Goal: Task Accomplishment & Management: Complete application form

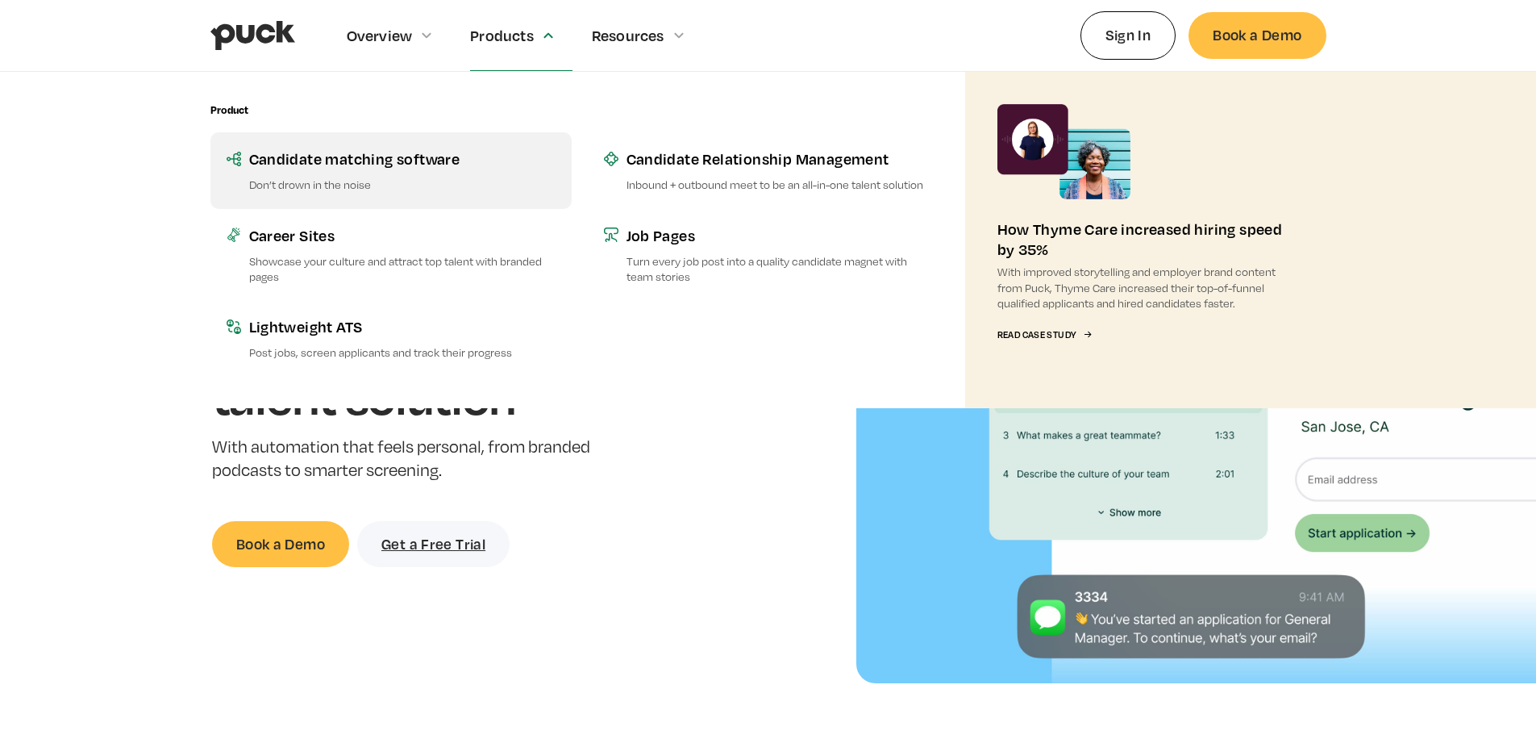
drag, startPoint x: 316, startPoint y: 157, endPoint x: 413, endPoint y: 169, distance: 97.4
click at [316, 157] on div "Candidate matching software" at bounding box center [402, 158] width 306 height 20
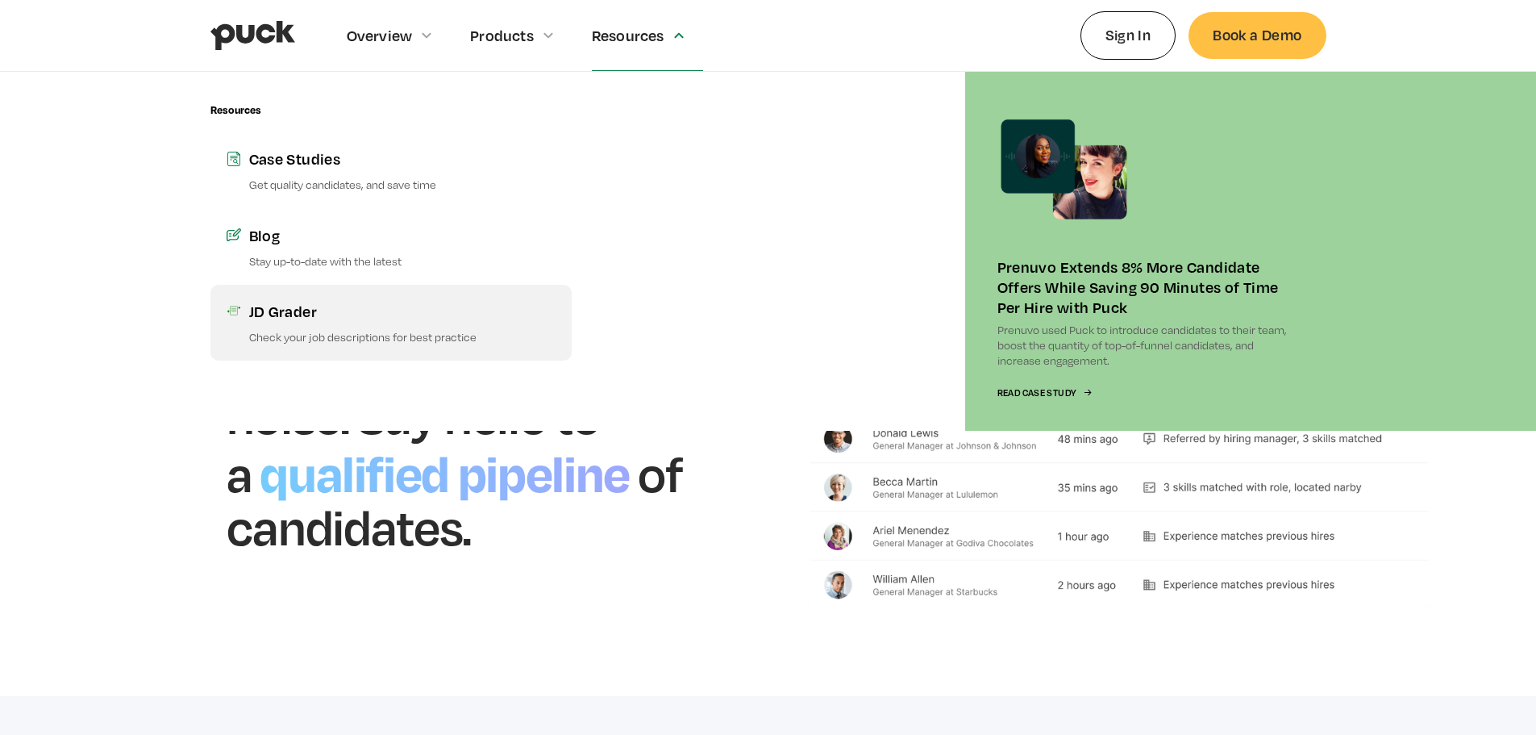
click at [473, 329] on p "Check your job descriptions for best practice" at bounding box center [402, 336] width 306 height 15
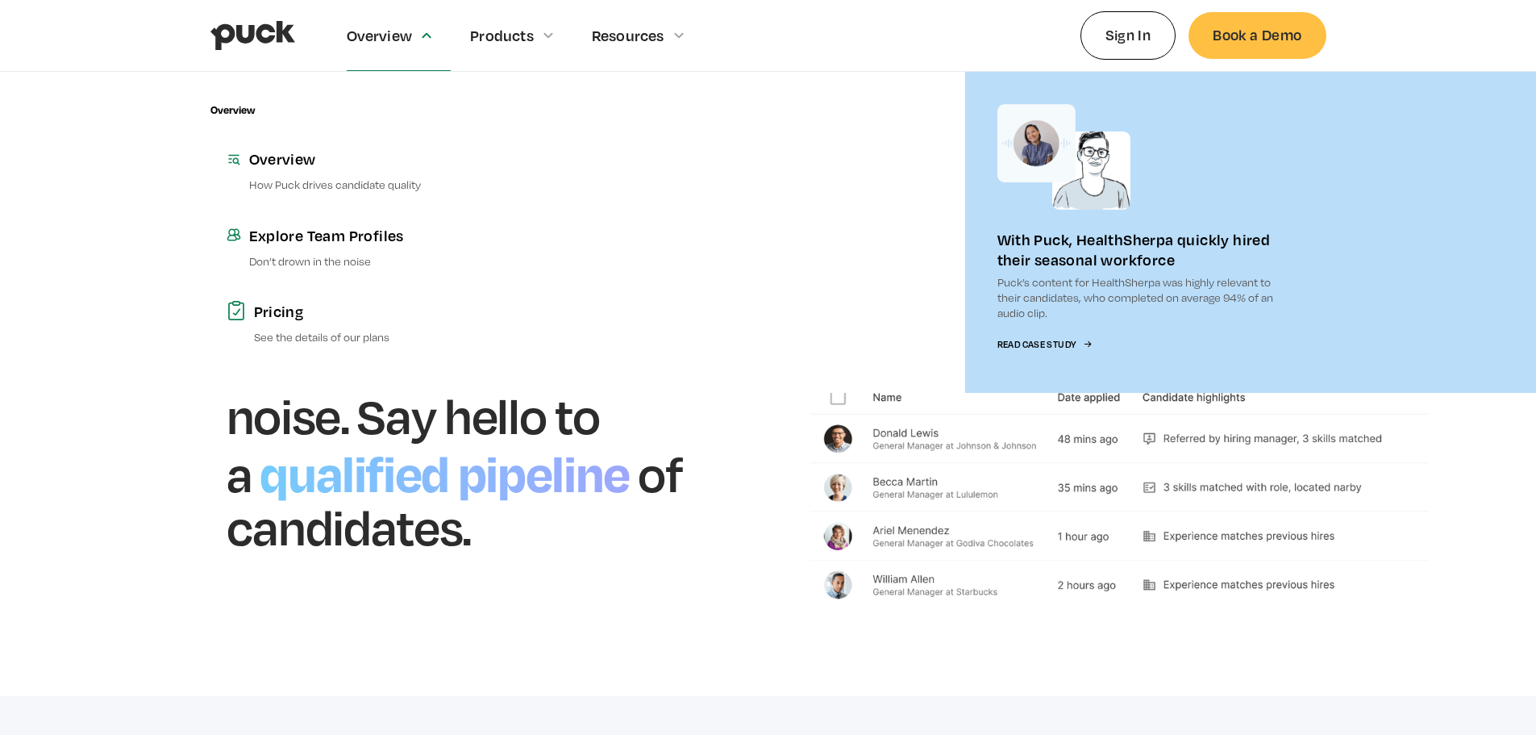
click at [398, 42] on div "Overview" at bounding box center [380, 36] width 66 height 18
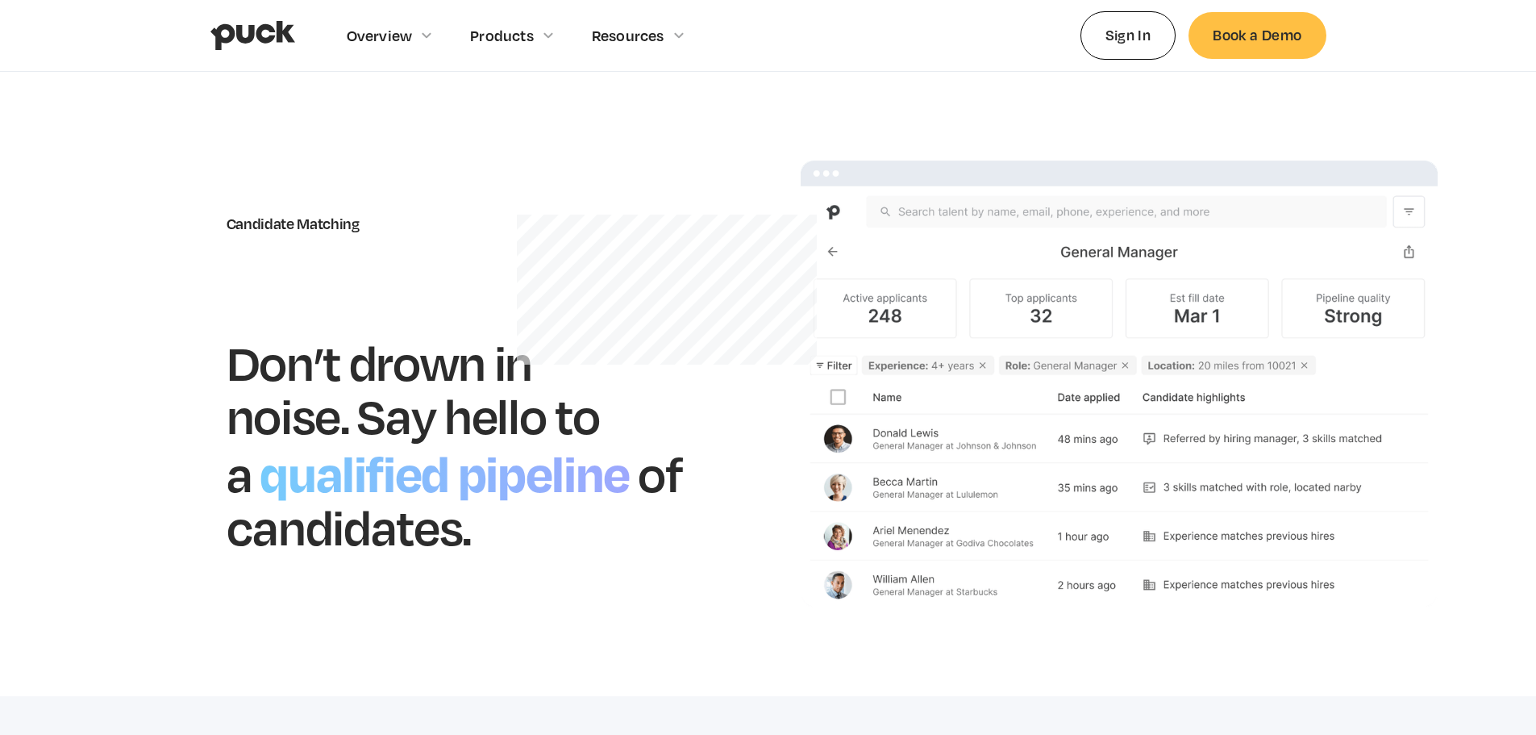
click at [257, 20] on img "home" at bounding box center [252, 35] width 85 height 31
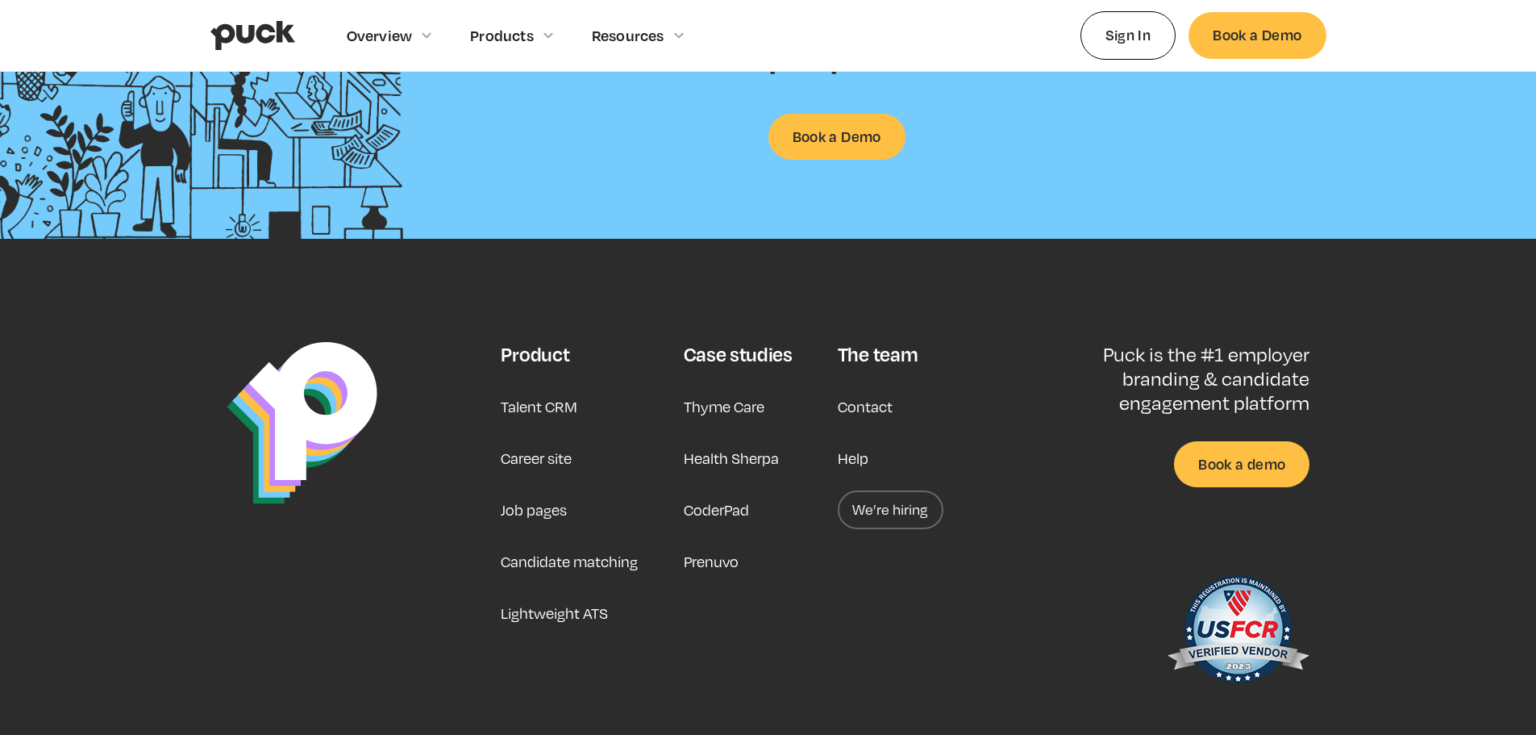
scroll to position [4269, 0]
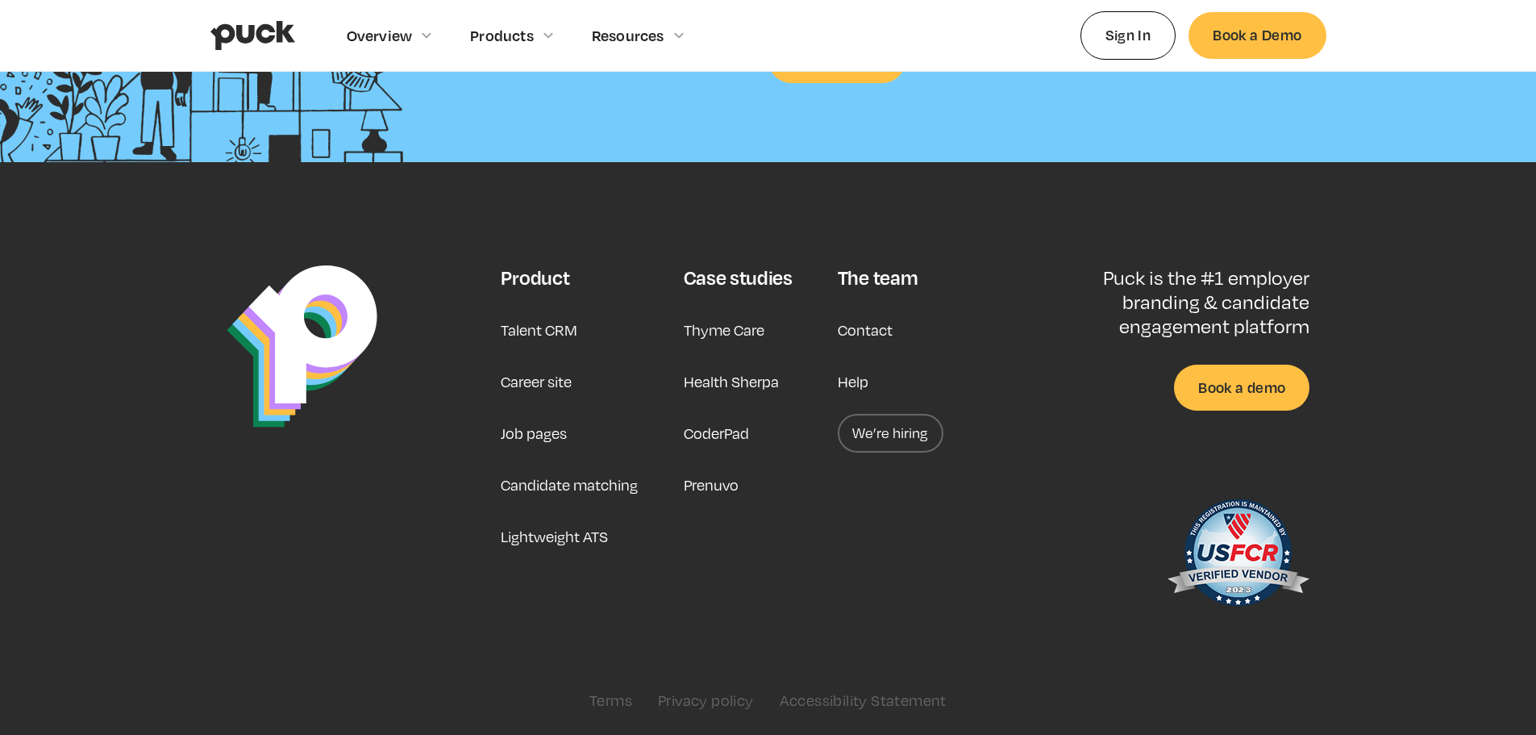
click at [869, 420] on link "We’re hiring" at bounding box center [891, 433] width 106 height 39
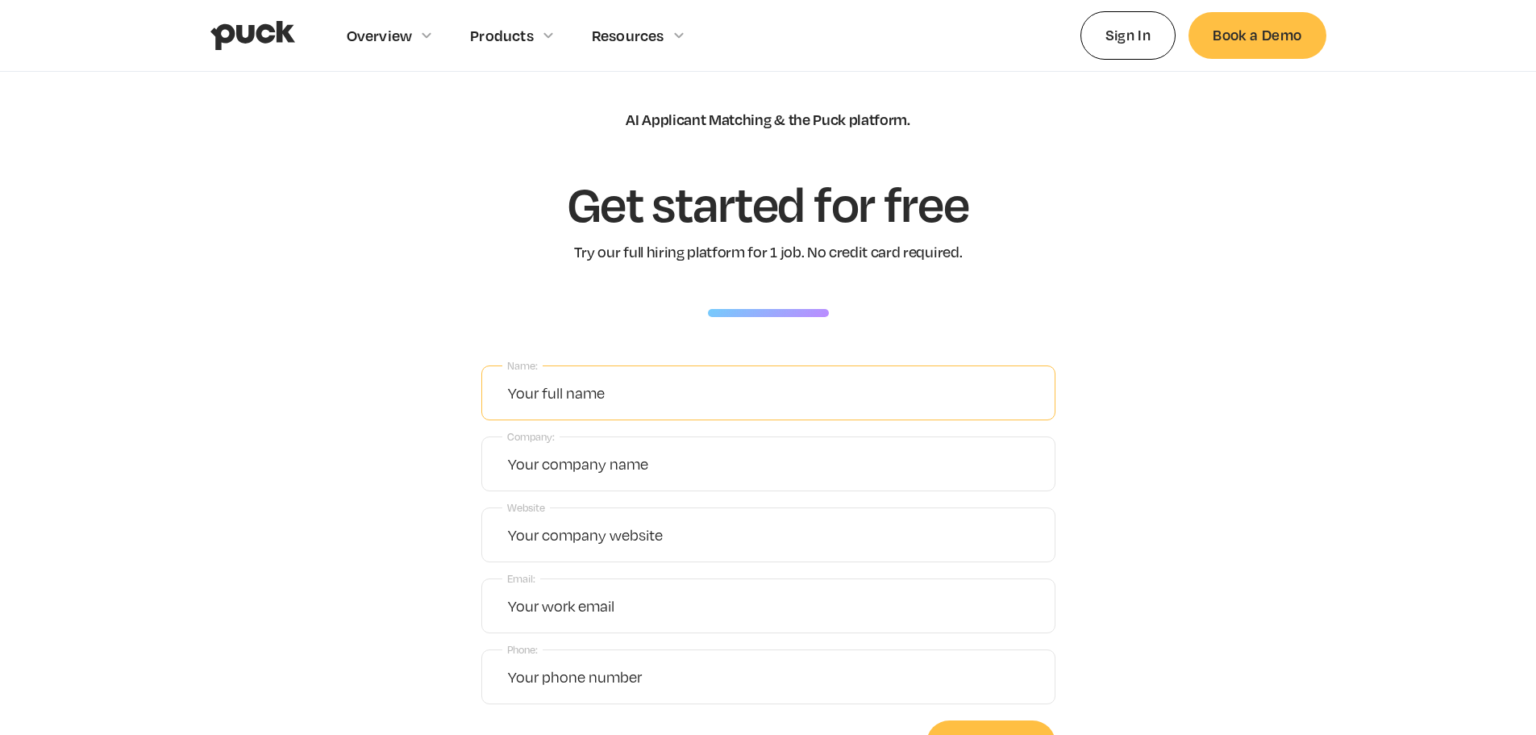
click at [619, 403] on input "Name:" at bounding box center [768, 392] width 574 height 55
type input "Candace Hall"
type input "eBlu Solutions, Inc."
type input "www.eblusolutions.com"
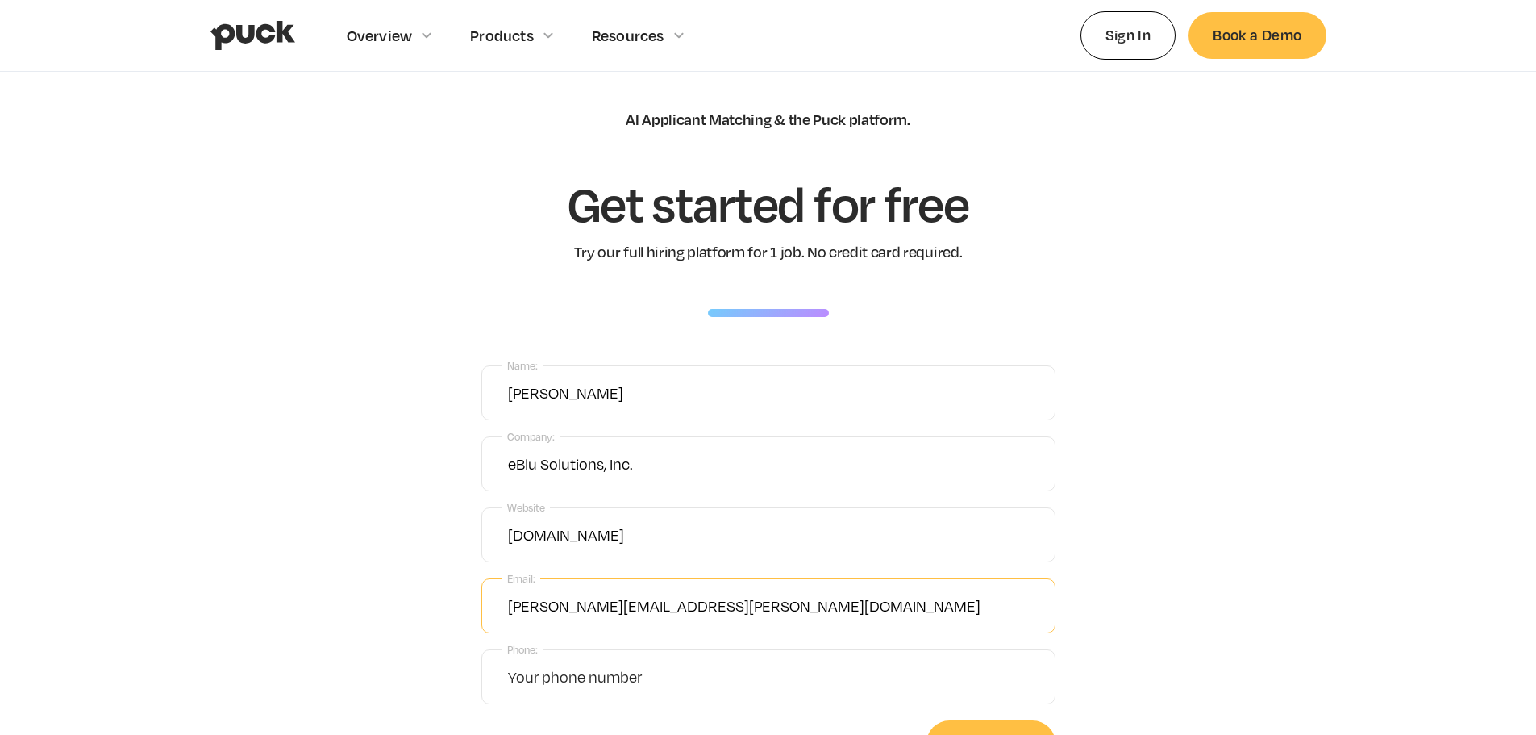
type input "candace.hall@eblusolutions.com"
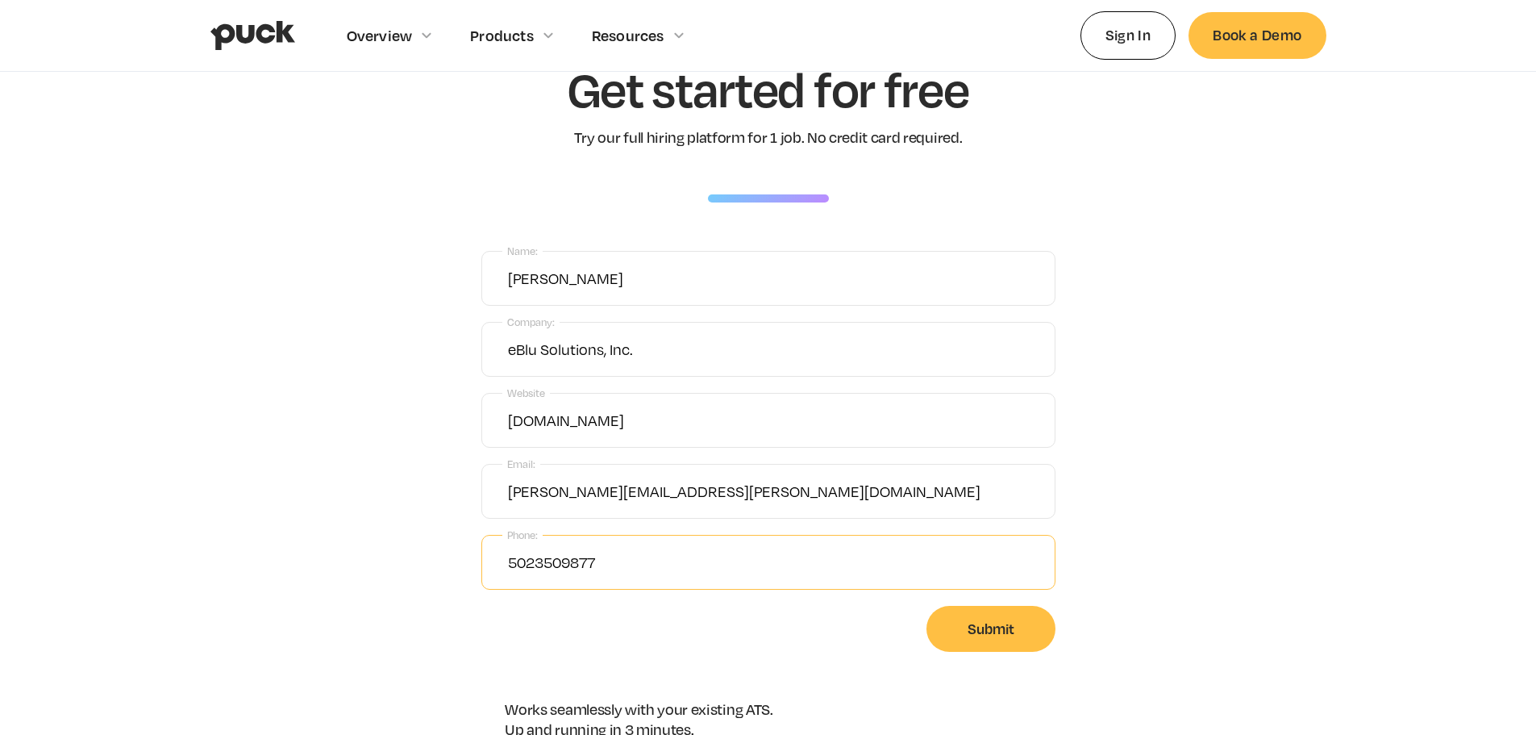
scroll to position [242, 0]
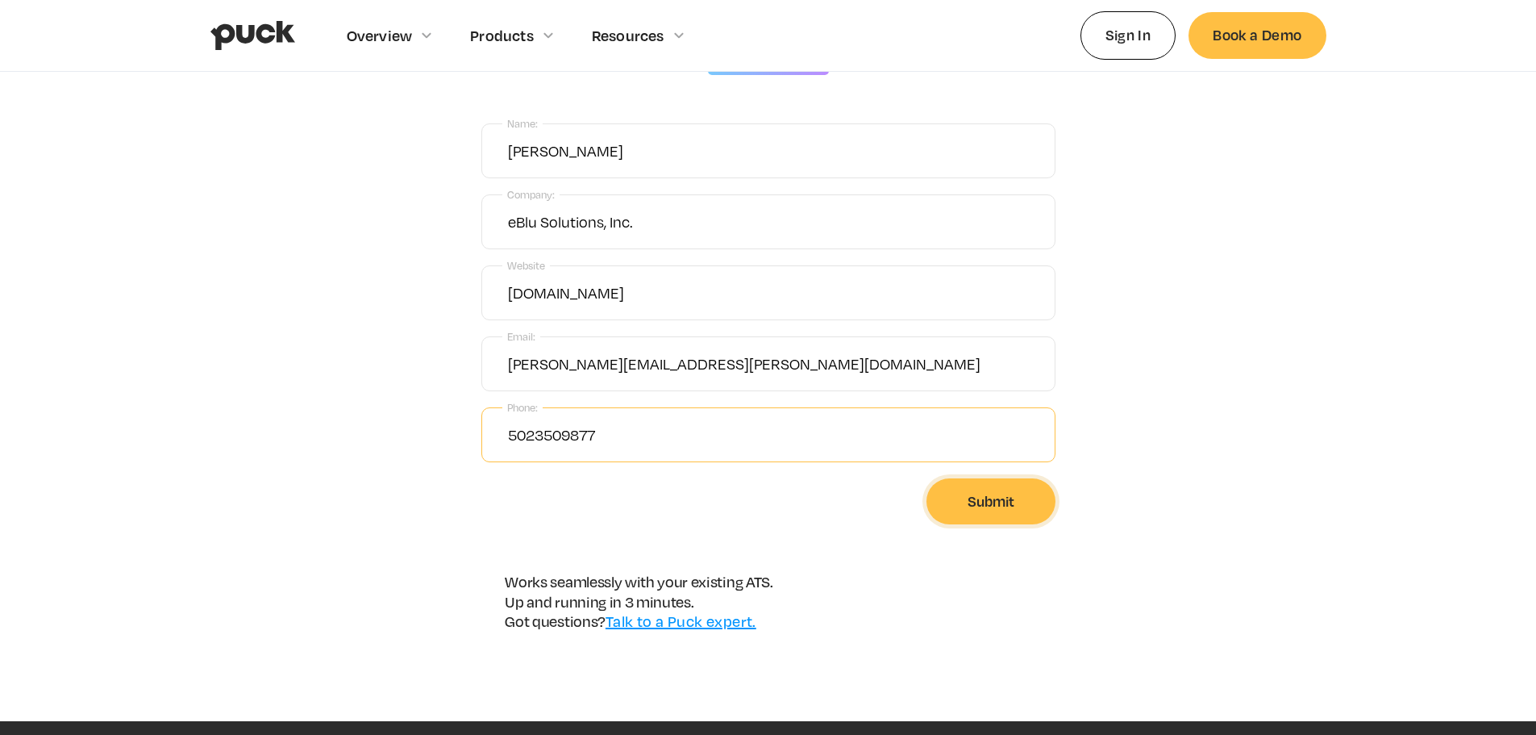
type input "5023509877"
click at [980, 510] on input "Submit" at bounding box center [990, 501] width 129 height 46
type input "Please wait..."
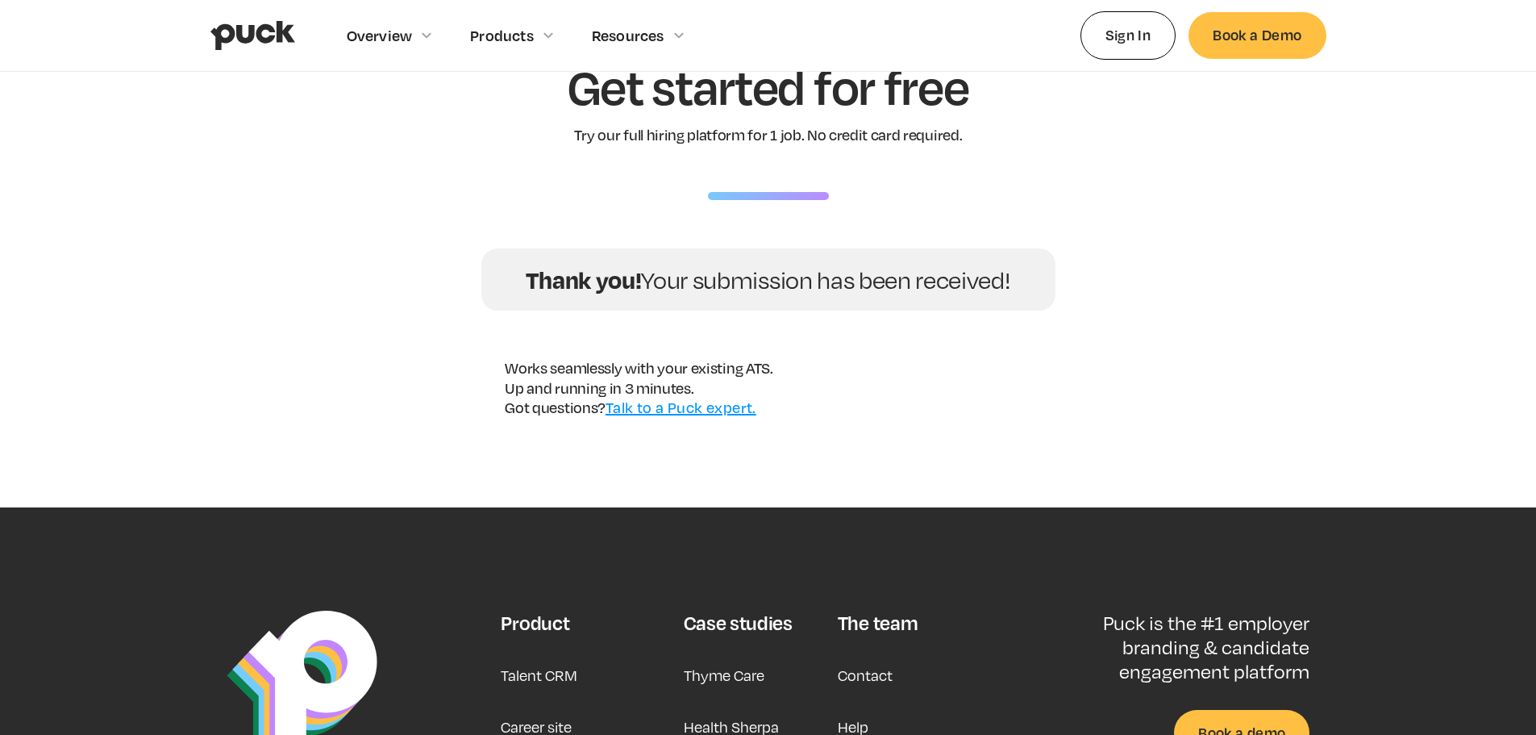
scroll to position [0, 0]
